Goal: Transaction & Acquisition: Purchase product/service

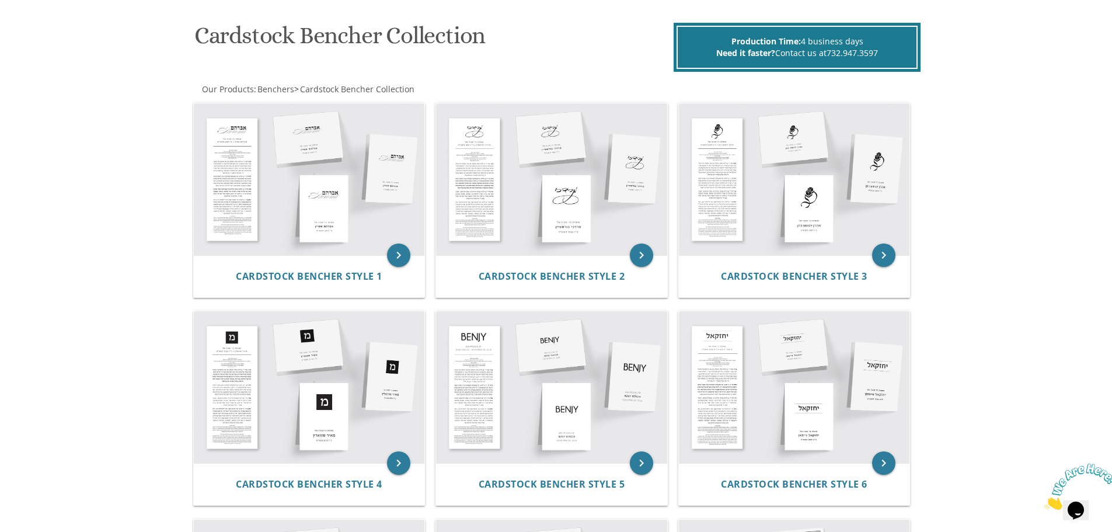
scroll to position [158, 0]
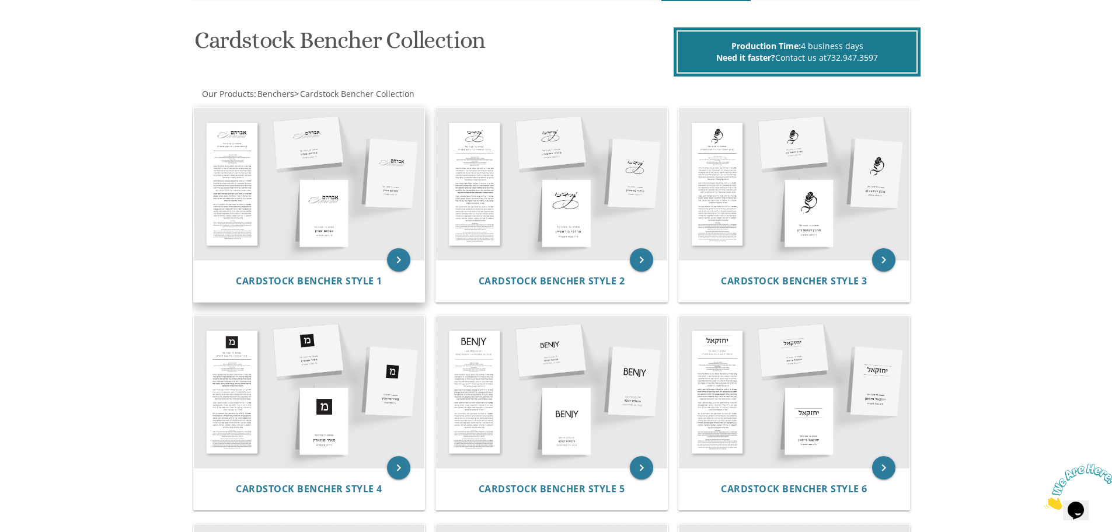
click at [228, 135] on img at bounding box center [309, 184] width 231 height 152
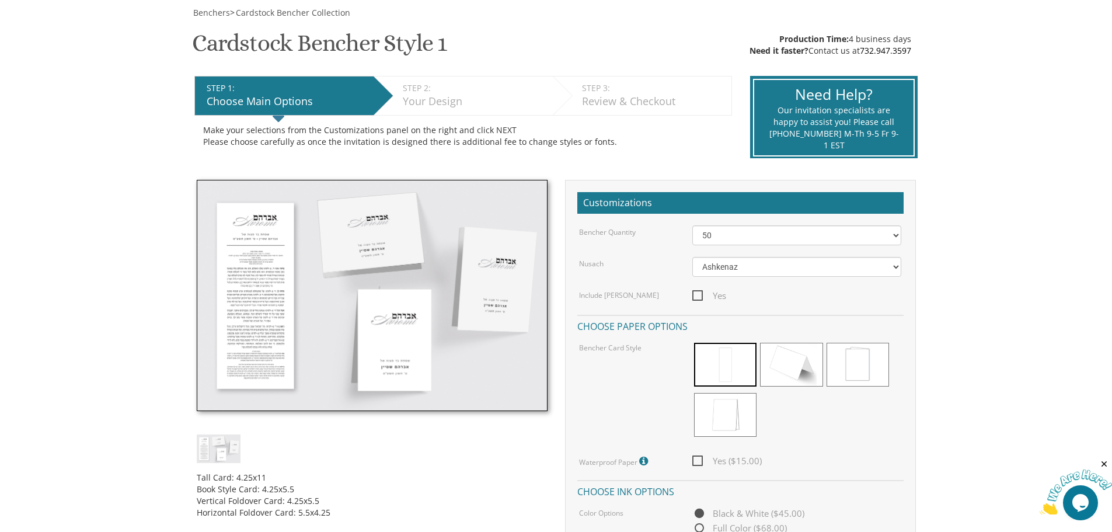
scroll to position [175, 0]
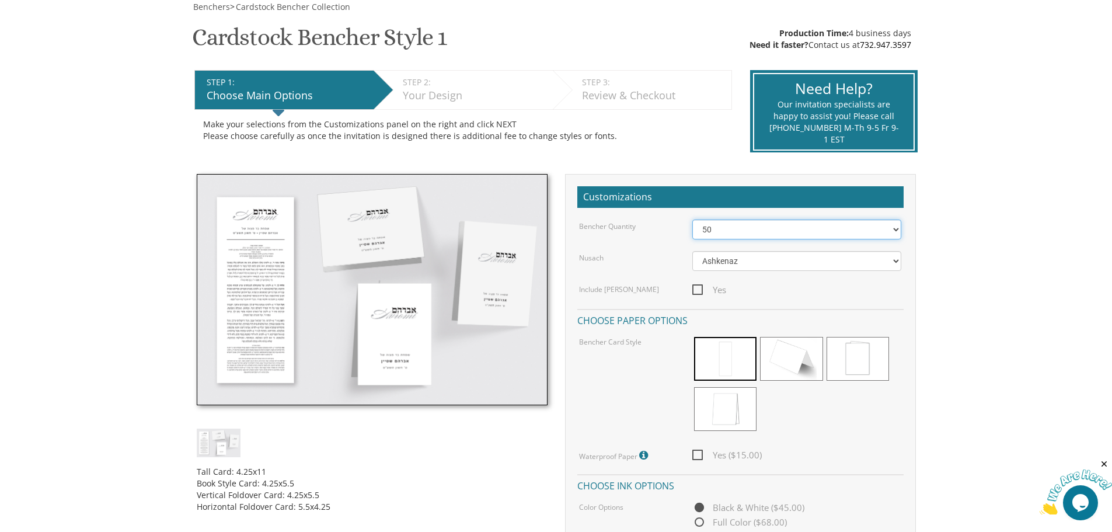
click at [725, 231] on select "50 60 70 80 90 100 125 150 175 200 225 250 275 300 325 350 375 400 425 450 475 …" at bounding box center [796, 229] width 209 height 20
click at [993, 232] on body "My Cart {{shoppingcart.totalQuantityDisplay}} Total: {{shoppingcart.subtotal}} …" at bounding box center [556, 511] width 1112 height 1372
drag, startPoint x: 718, startPoint y: 229, endPoint x: 710, endPoint y: 236, distance: 10.3
click at [718, 229] on select "50 60 70 80 90 100 125 150 175 200 225 250 275 300 325 350 375 400 425 450 475 …" at bounding box center [796, 229] width 209 height 20
select select "100"
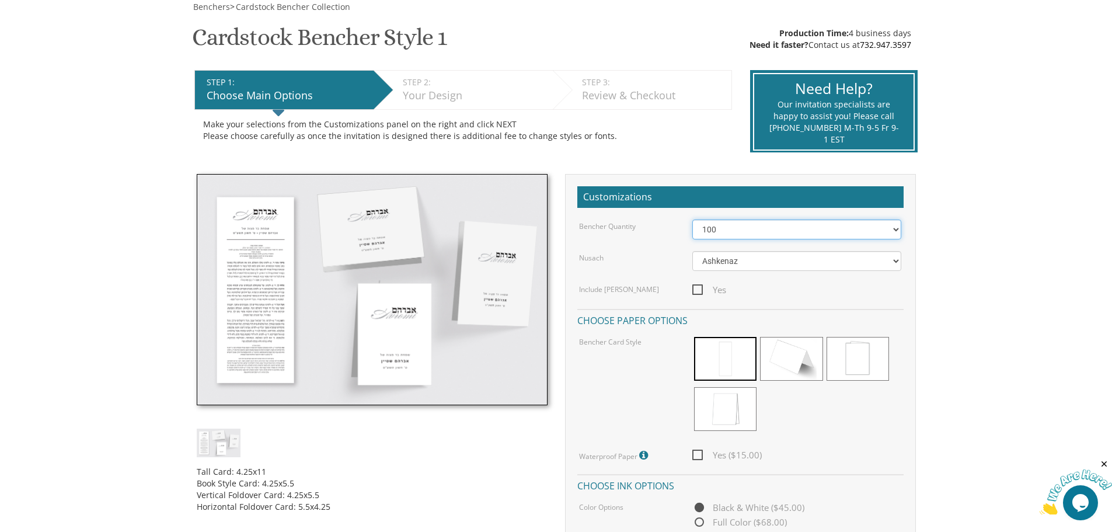
click at [692, 219] on select "50 60 70 80 90 100 125 150 175 200 225 250 275 300 325 350 375 400 425 450 475 …" at bounding box center [796, 229] width 209 height 20
click at [755, 259] on select "Ashkenaz Edut Mizrach" at bounding box center [796, 261] width 209 height 20
click at [976, 247] on body "My Cart {{shoppingcart.totalQuantityDisplay}} Total: {{shoppingcart.subtotal}} …" at bounding box center [556, 511] width 1112 height 1372
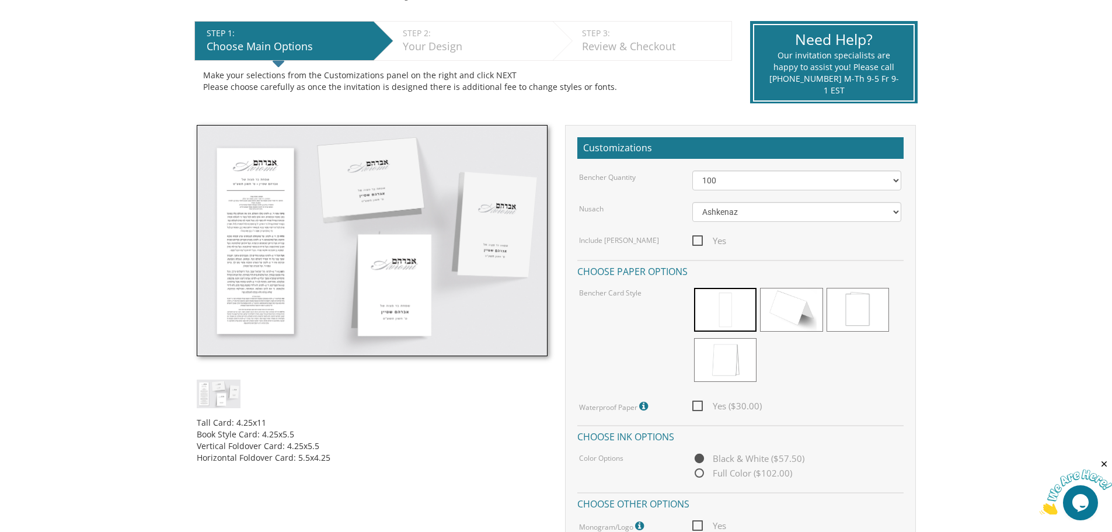
scroll to position [292, 0]
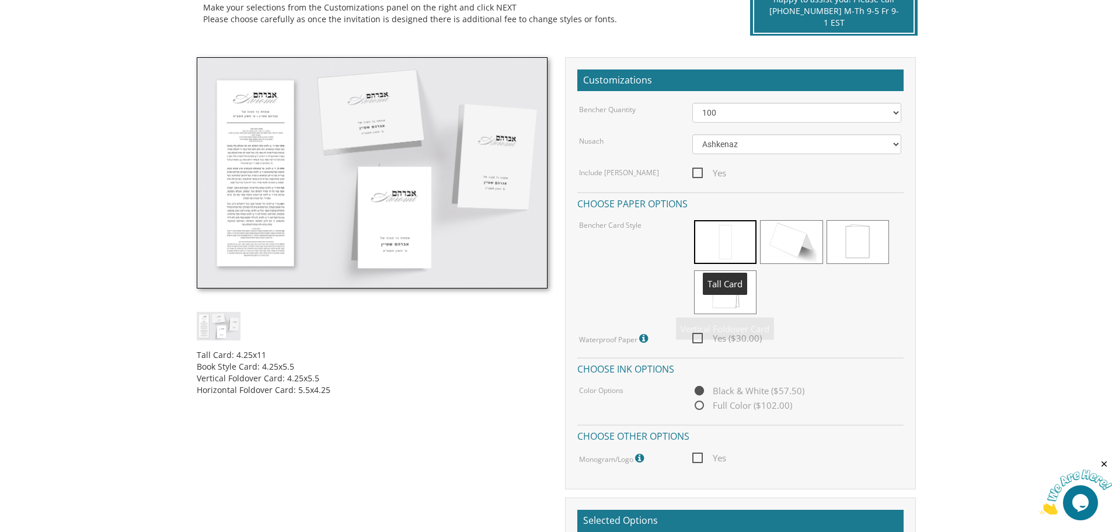
click at [714, 235] on span at bounding box center [725, 242] width 62 height 44
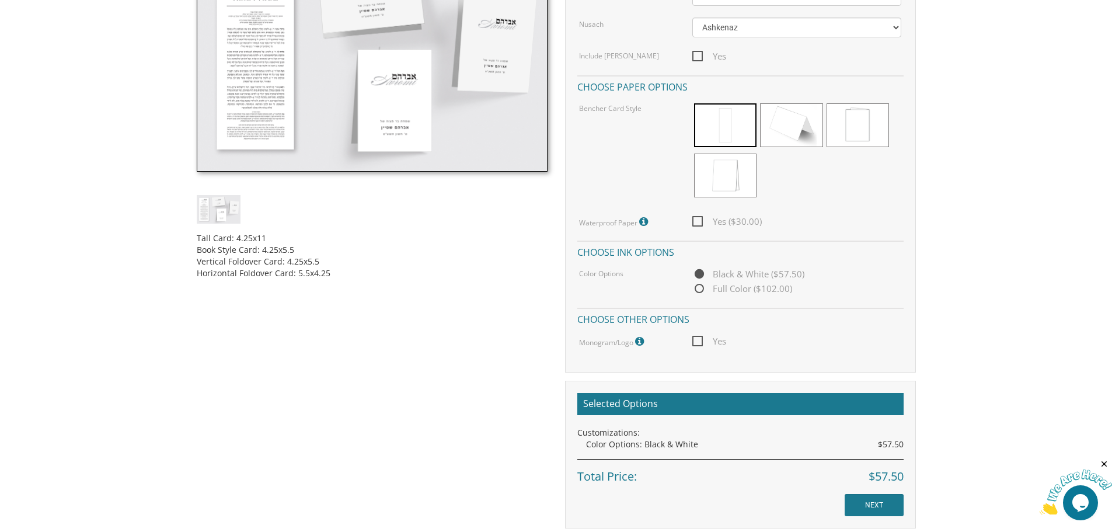
click at [700, 338] on span "Yes" at bounding box center [709, 341] width 34 height 15
click at [700, 338] on input "Yes" at bounding box center [696, 340] width 8 height 8
checkbox input "true"
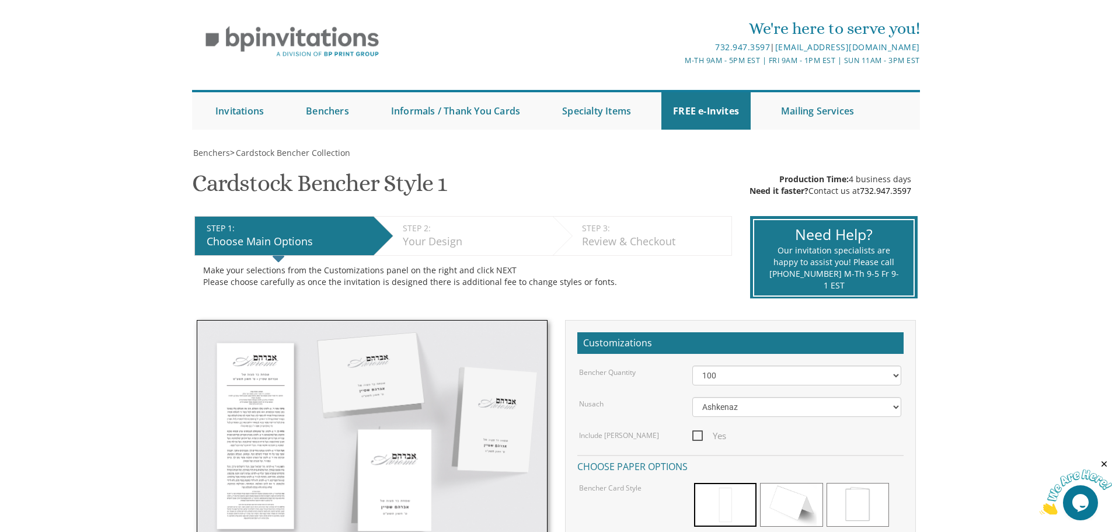
scroll to position [0, 0]
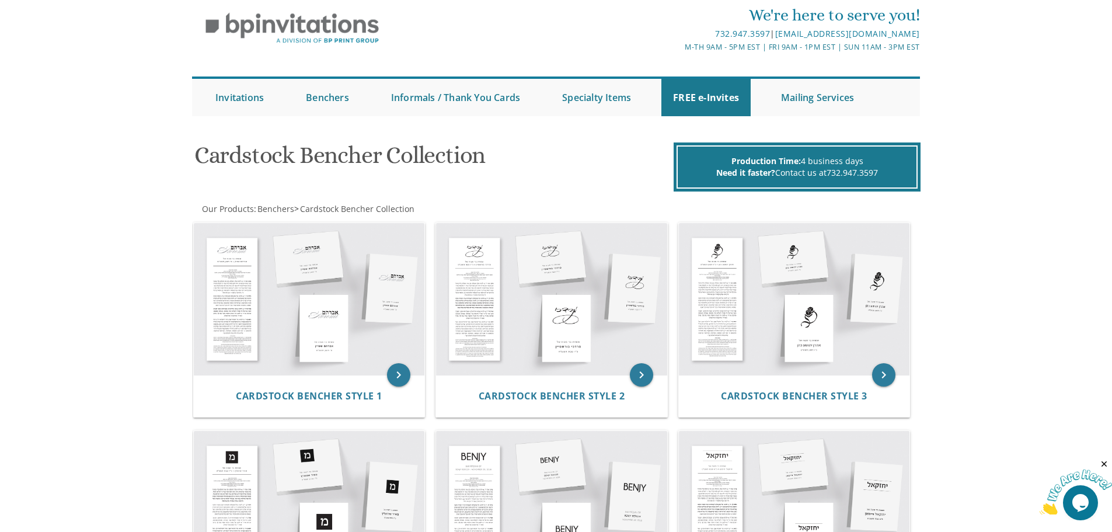
scroll to position [41, 0]
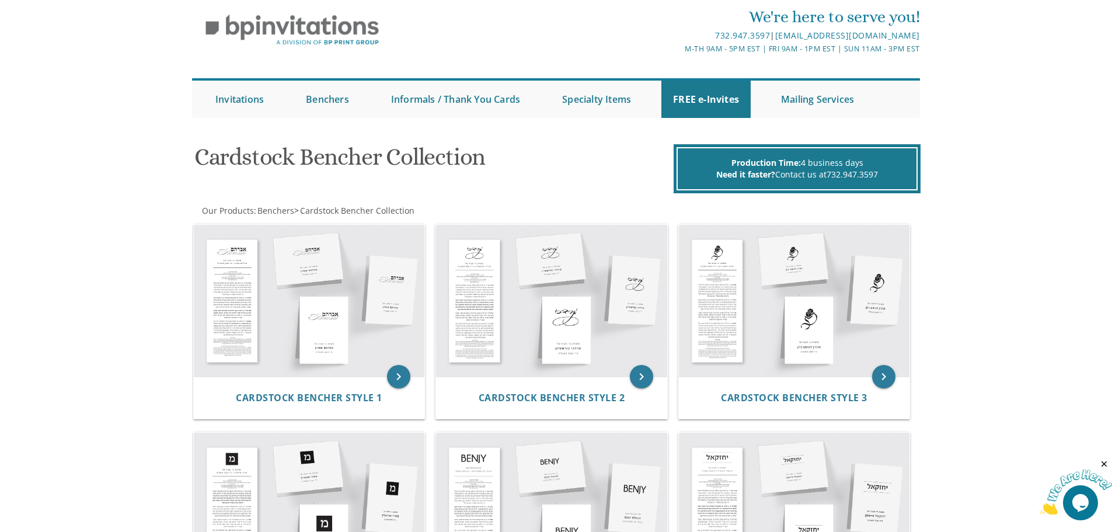
click at [122, 37] on div "We're here to serve you! 732.947.3597 | invitations@bpprintgroup.com M-Th 9am -…" at bounding box center [556, 59] width 1112 height 130
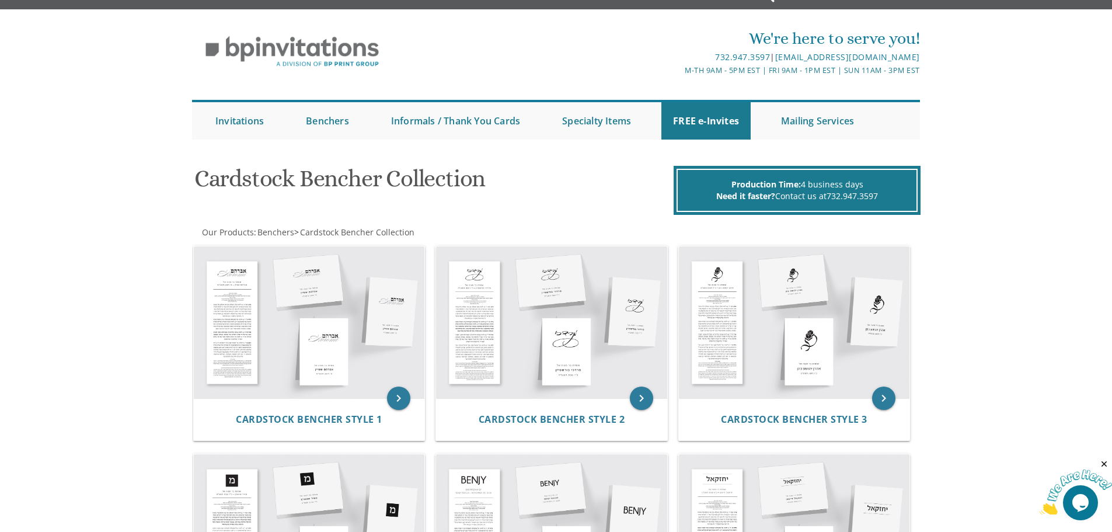
scroll to position [0, 0]
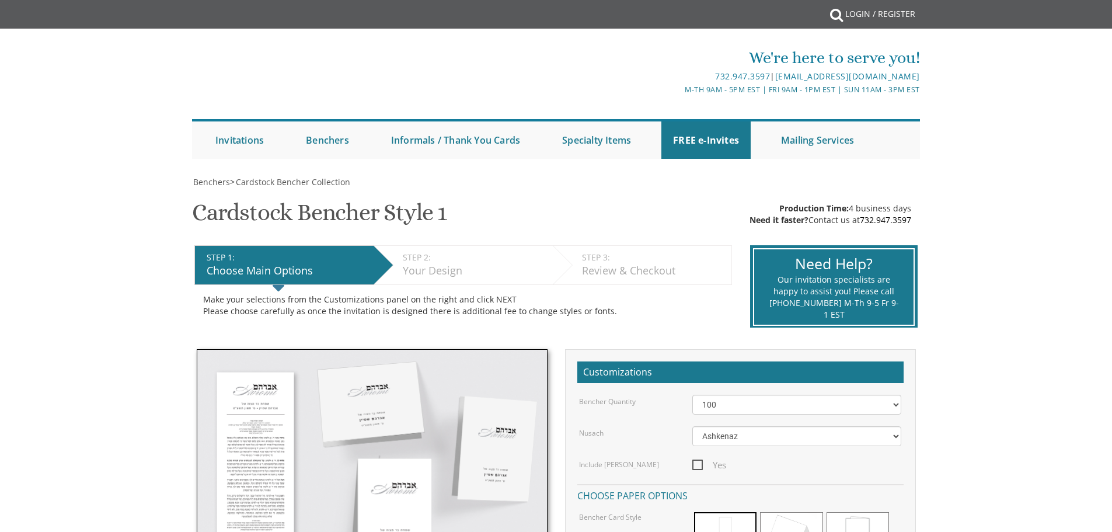
select select "100"
